Goal: Information Seeking & Learning: Learn about a topic

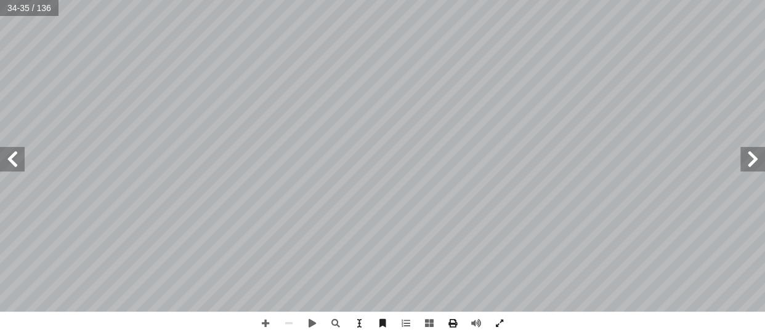
click at [12, 164] on span at bounding box center [12, 159] width 25 height 25
click at [6, 156] on span at bounding box center [12, 159] width 25 height 25
click at [751, 155] on span at bounding box center [752, 159] width 25 height 25
click at [500, 319] on span at bounding box center [499, 323] width 23 height 23
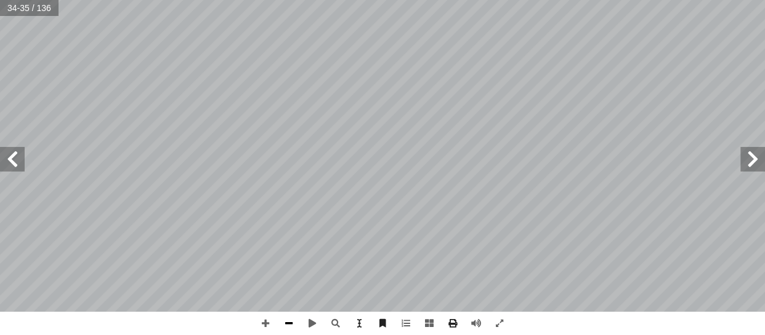
click at [285, 323] on span at bounding box center [288, 323] width 23 height 23
click at [262, 319] on span at bounding box center [265, 323] width 23 height 23
click at [291, 324] on span at bounding box center [288, 323] width 23 height 23
click at [17, 159] on span at bounding box center [12, 159] width 25 height 25
click at [12, 160] on span at bounding box center [12, 159] width 25 height 25
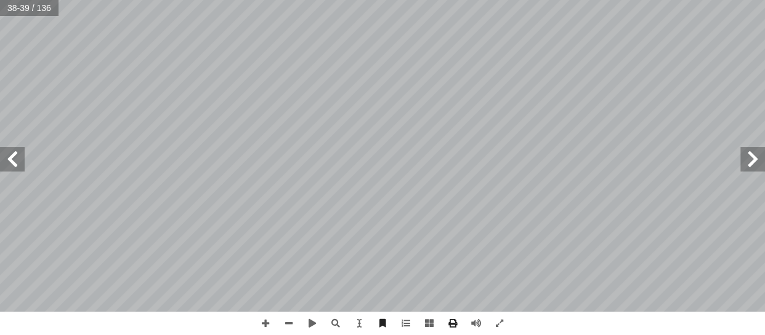
click at [753, 159] on span at bounding box center [752, 159] width 25 height 25
